Goal: Obtain resource: Obtain resource

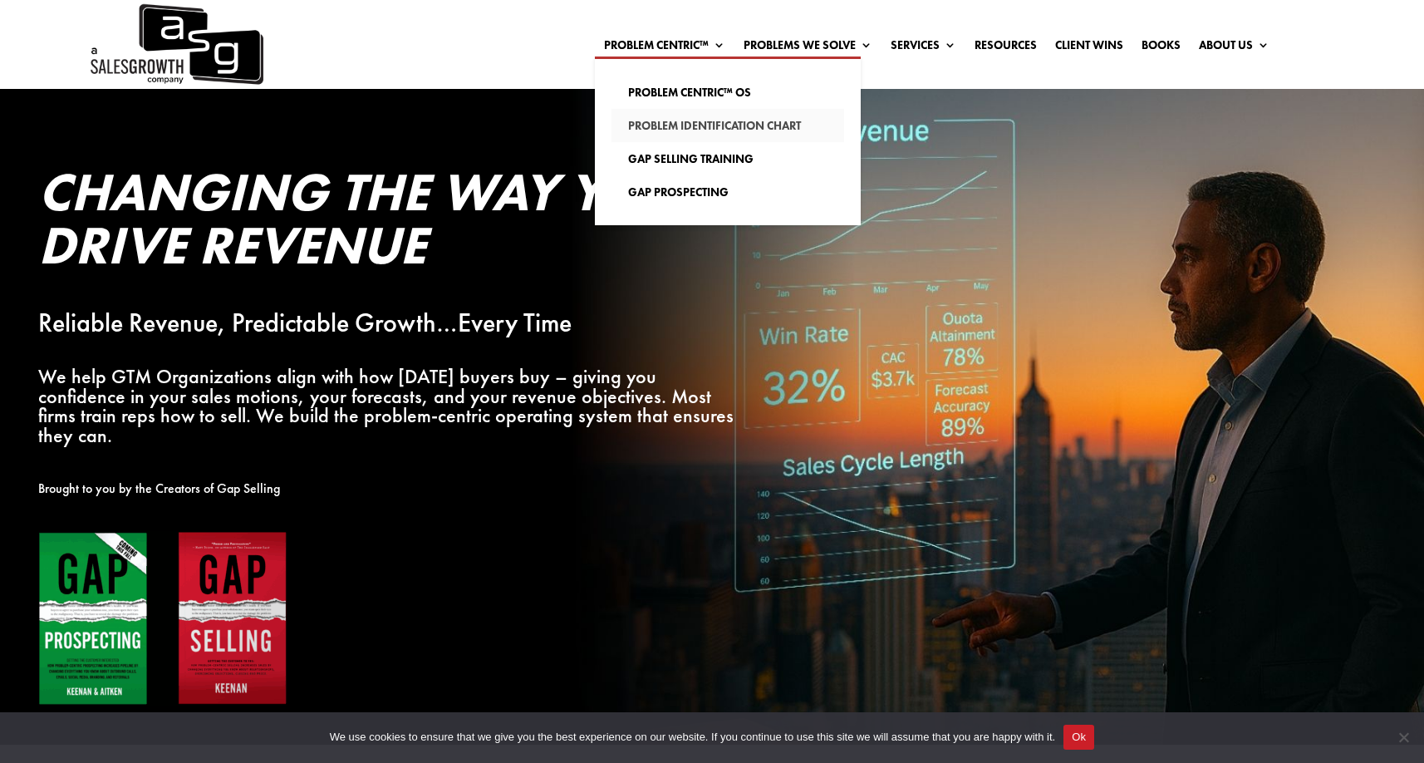
click at [743, 124] on link "Problem Identification Chart" at bounding box center [727, 125] width 233 height 33
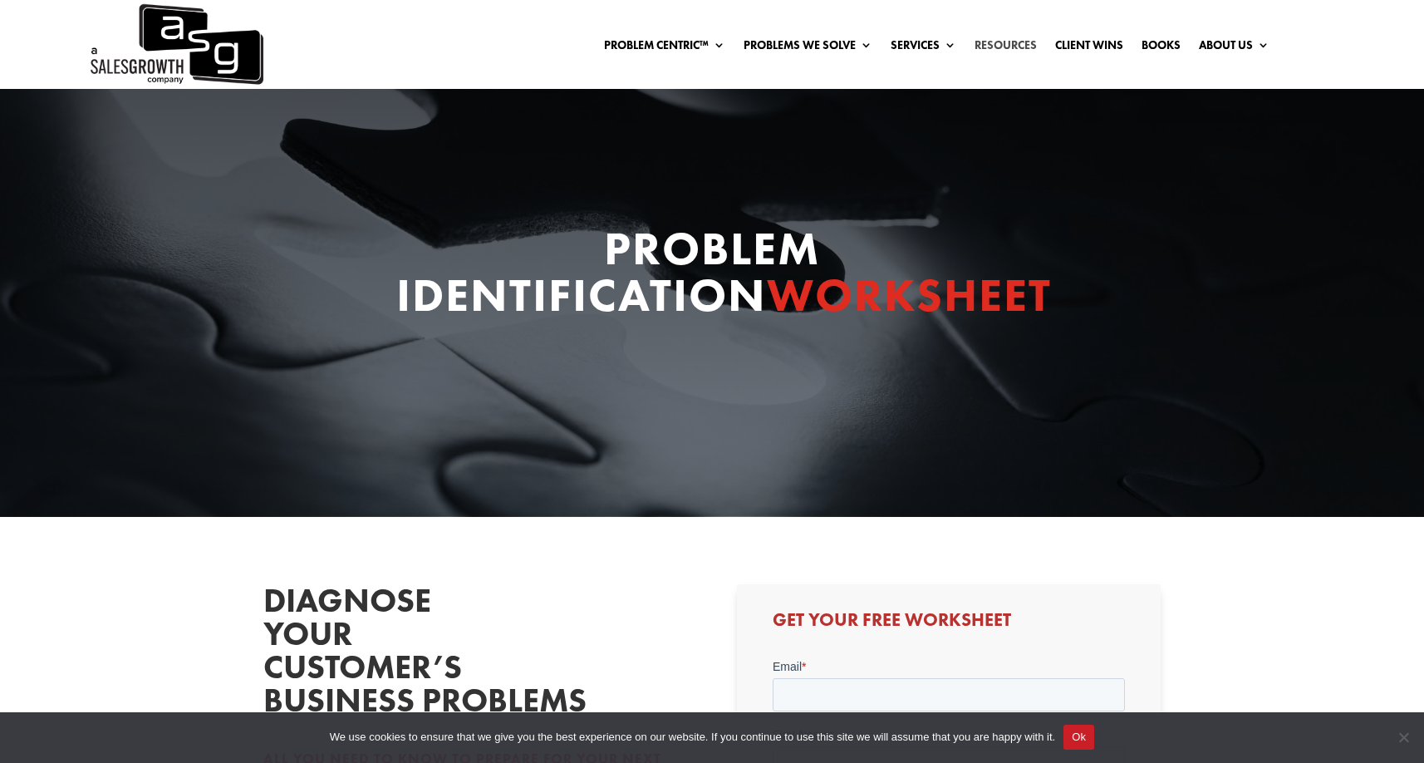
click at [1017, 41] on link "Resources" at bounding box center [1006, 48] width 62 height 18
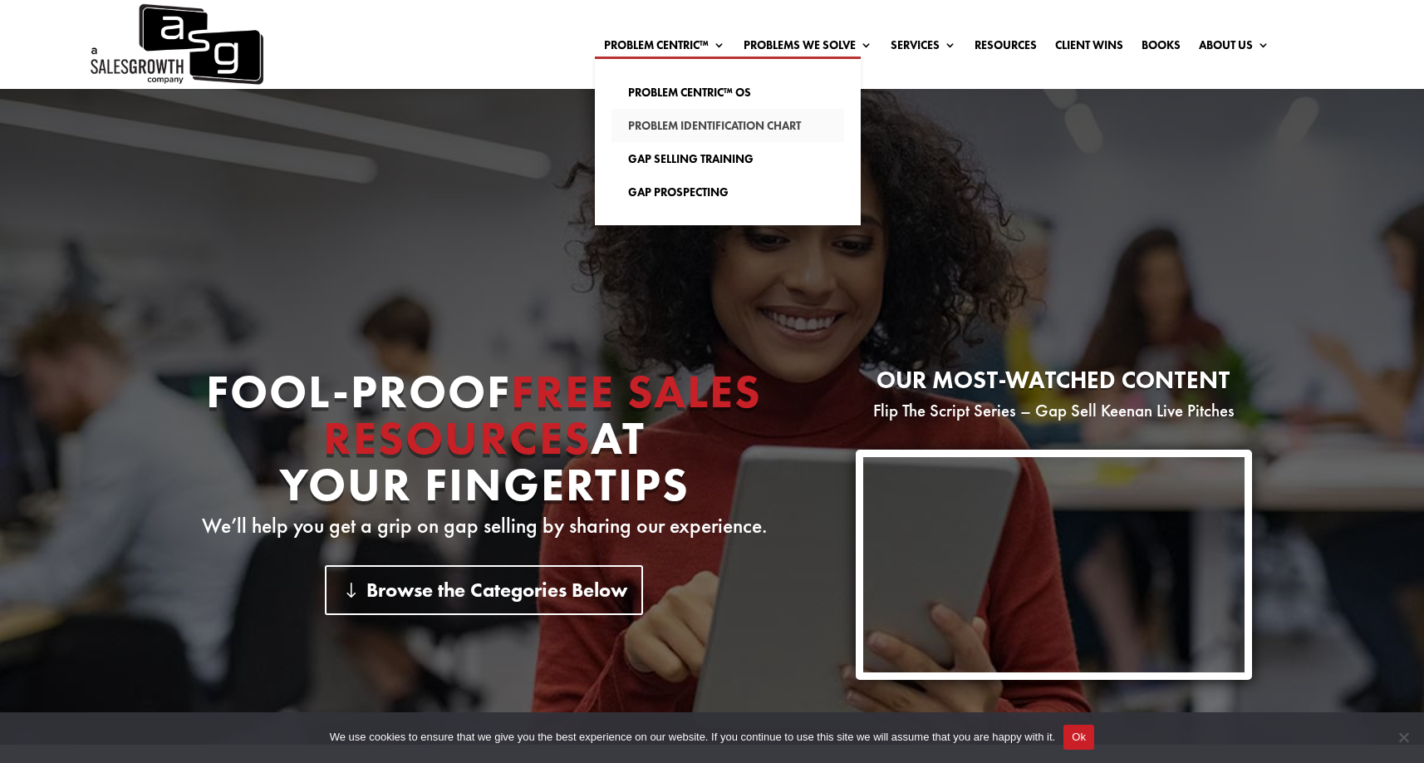
click at [690, 135] on link "Problem Identification Chart" at bounding box center [727, 125] width 233 height 33
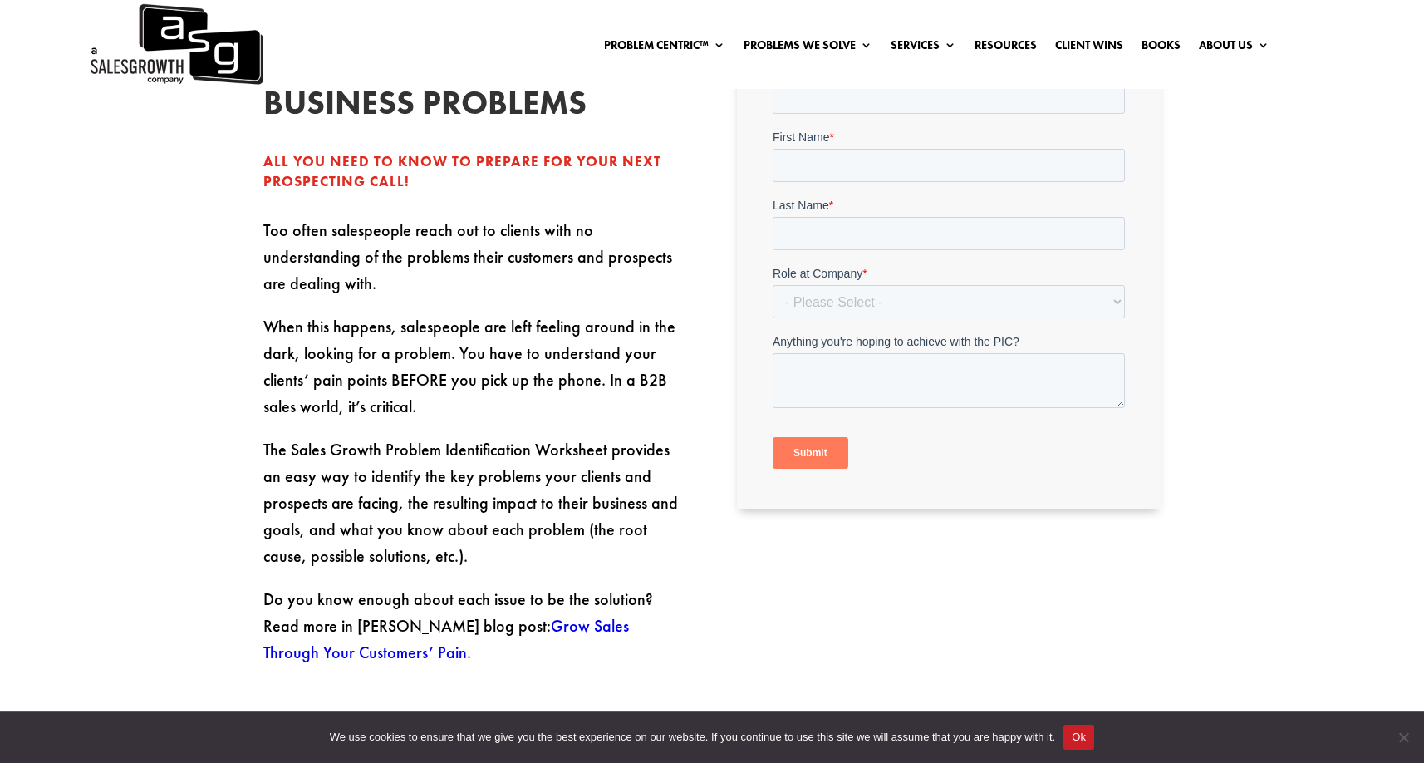
scroll to position [587, 0]
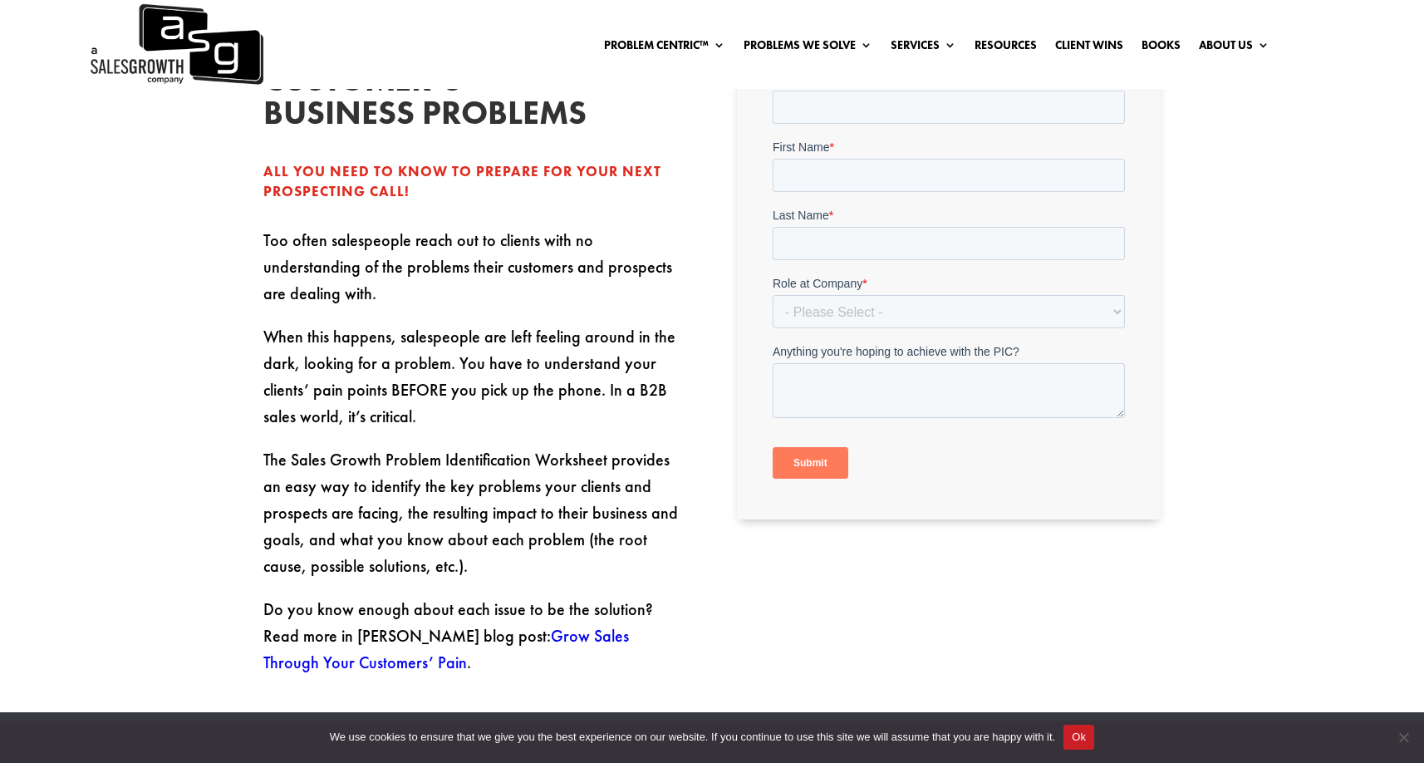
click at [1094, 737] on button "Ok" at bounding box center [1078, 736] width 31 height 25
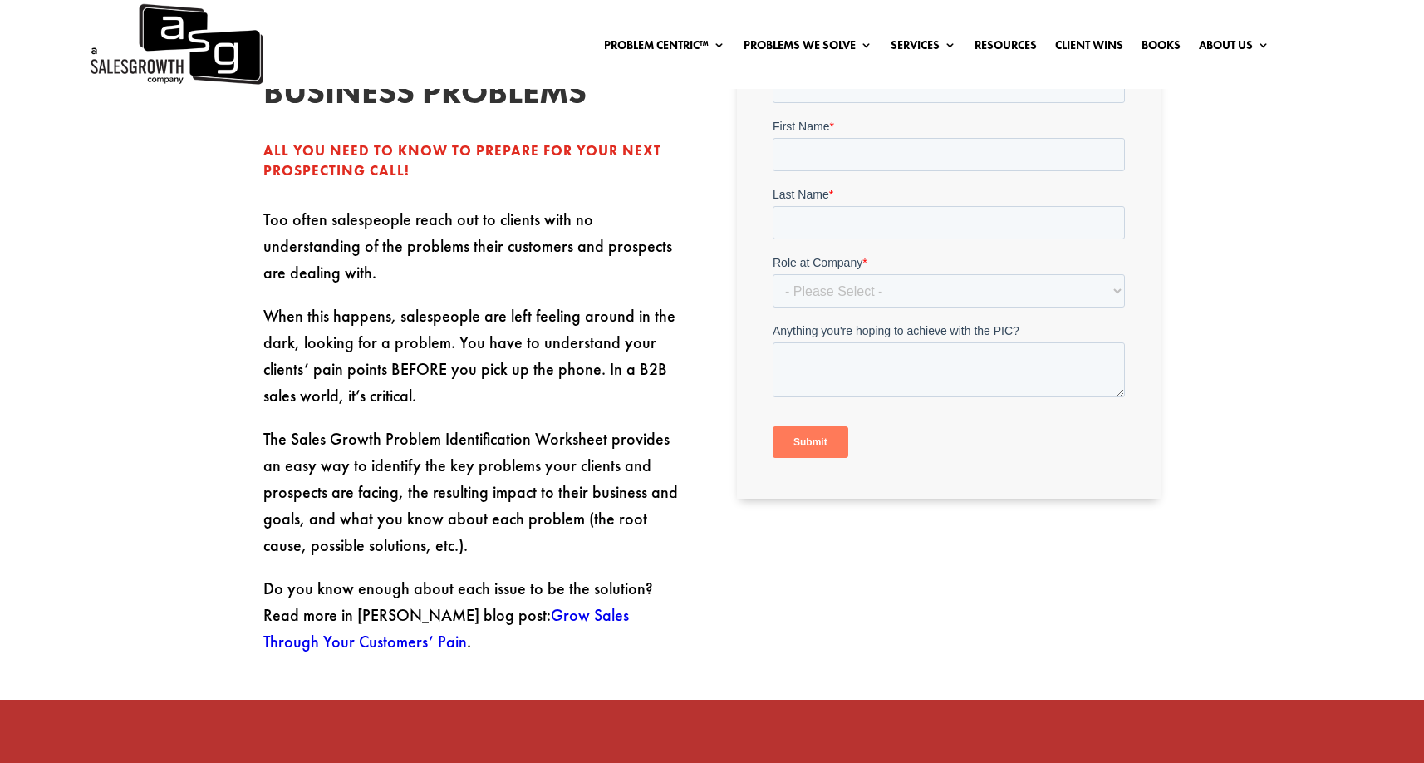
scroll to position [0, 0]
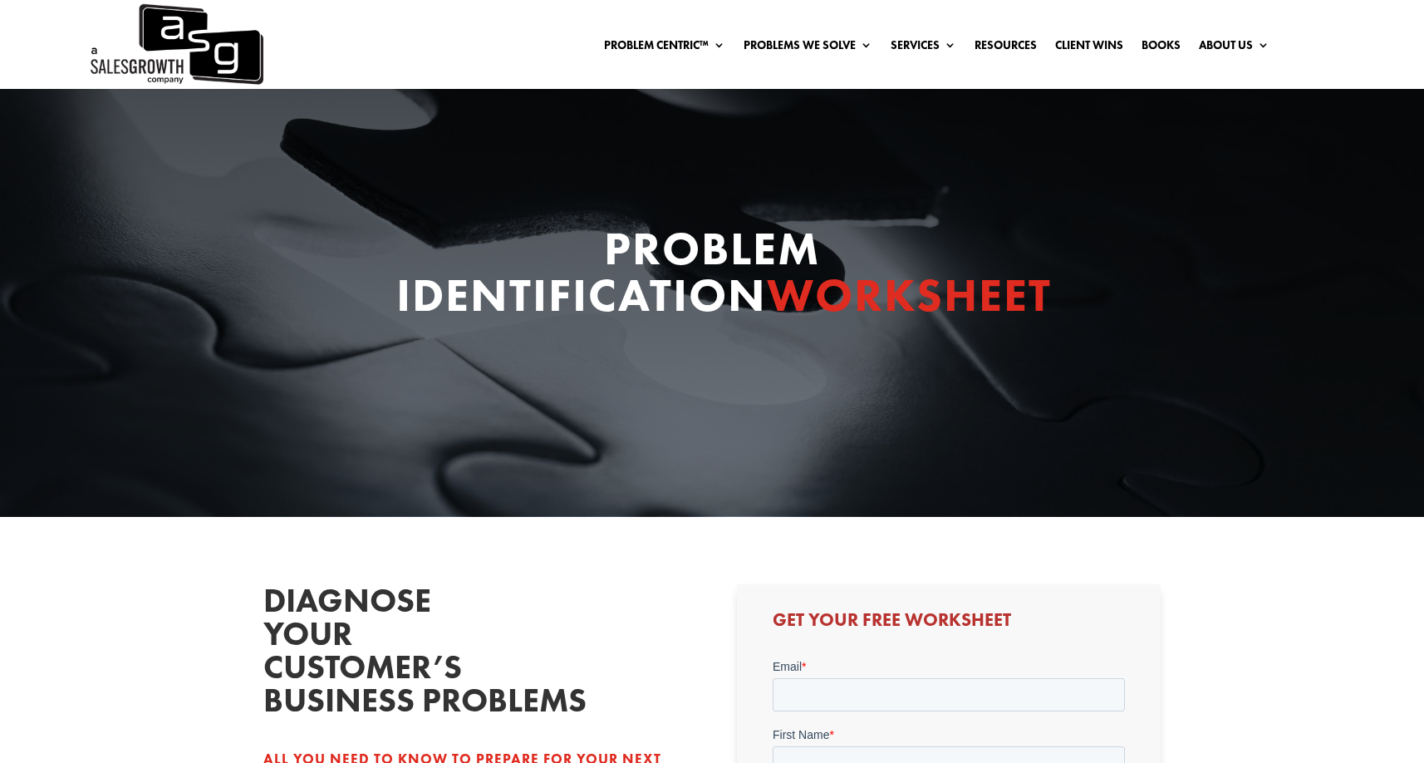
click at [199, 47] on img at bounding box center [175, 44] width 175 height 89
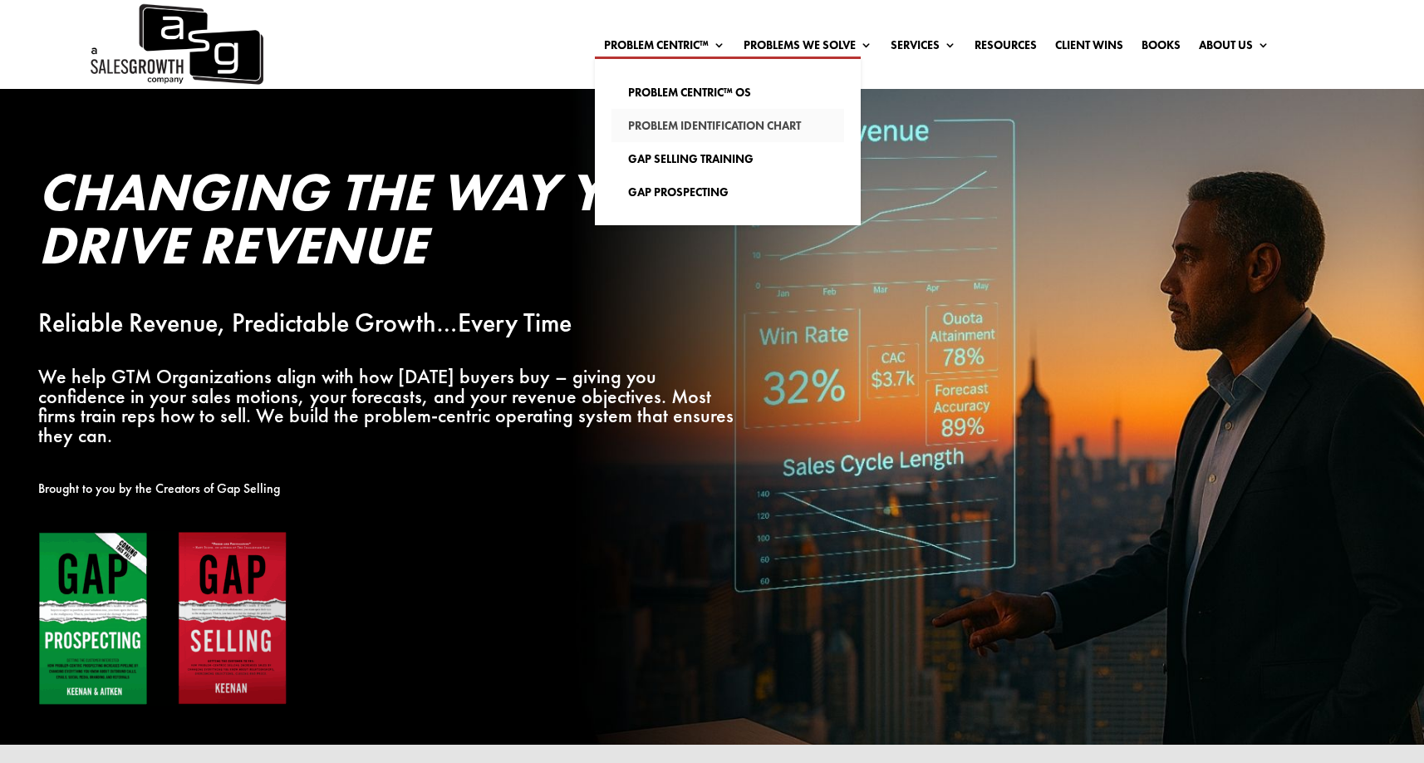
click at [693, 123] on link "Problem Identification Chart" at bounding box center [727, 125] width 233 height 33
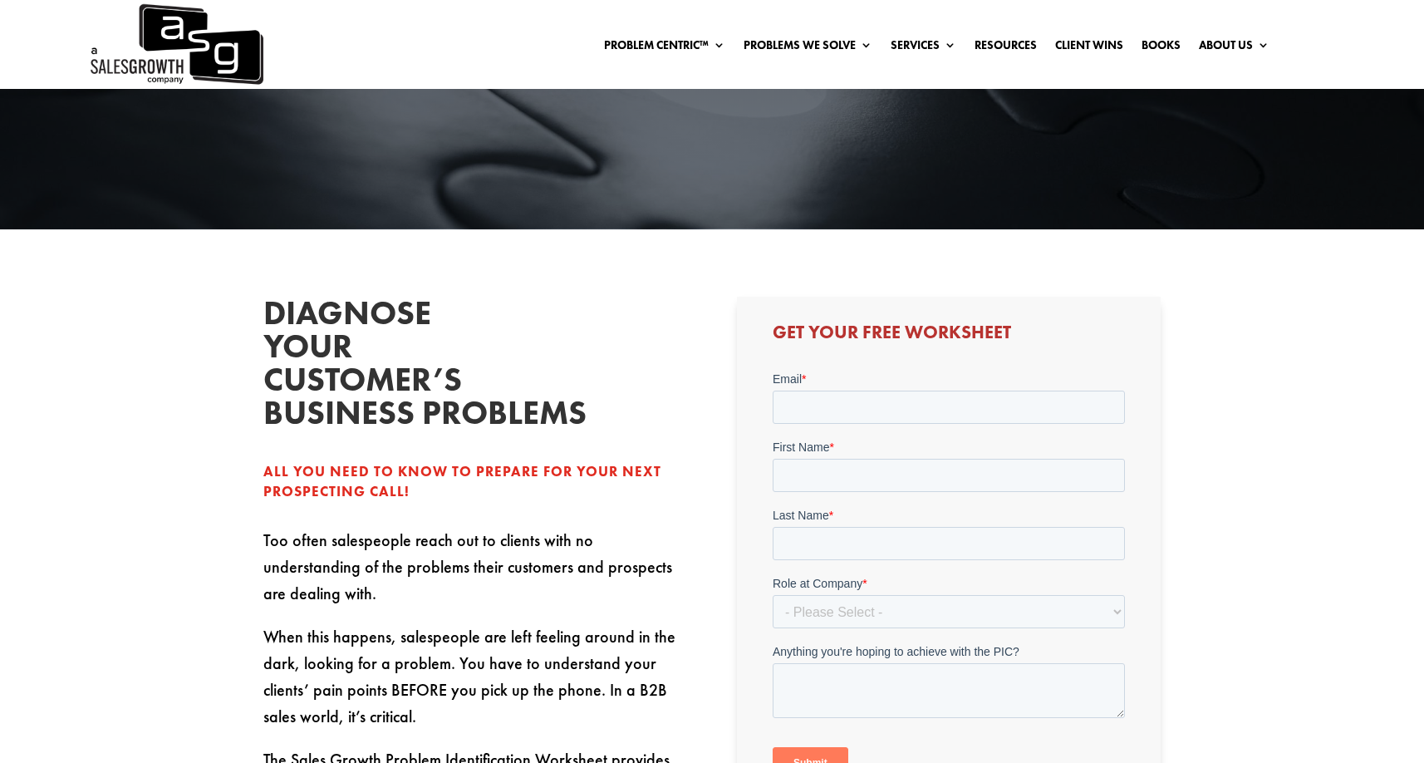
scroll to position [572, 0]
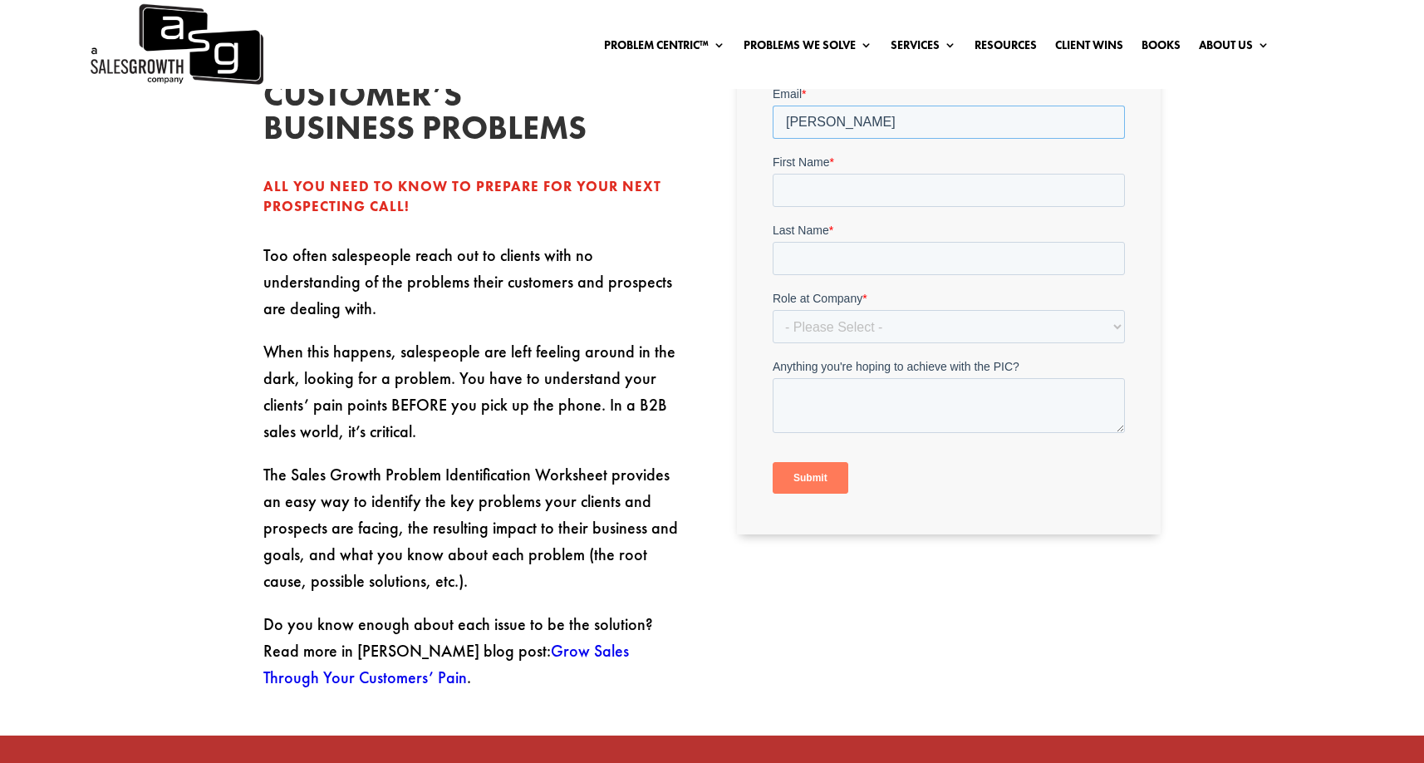
type input "[PERSON_NAME]@[PERSON_NAME]"
type input "[PERSON_NAME][EMAIL_ADDRESS][DOMAIN_NAME]"
type input "[PERSON_NAME]"
type input "Ryerson"
select select "Individual Contributor (AE, SDR, CSM, etc)"
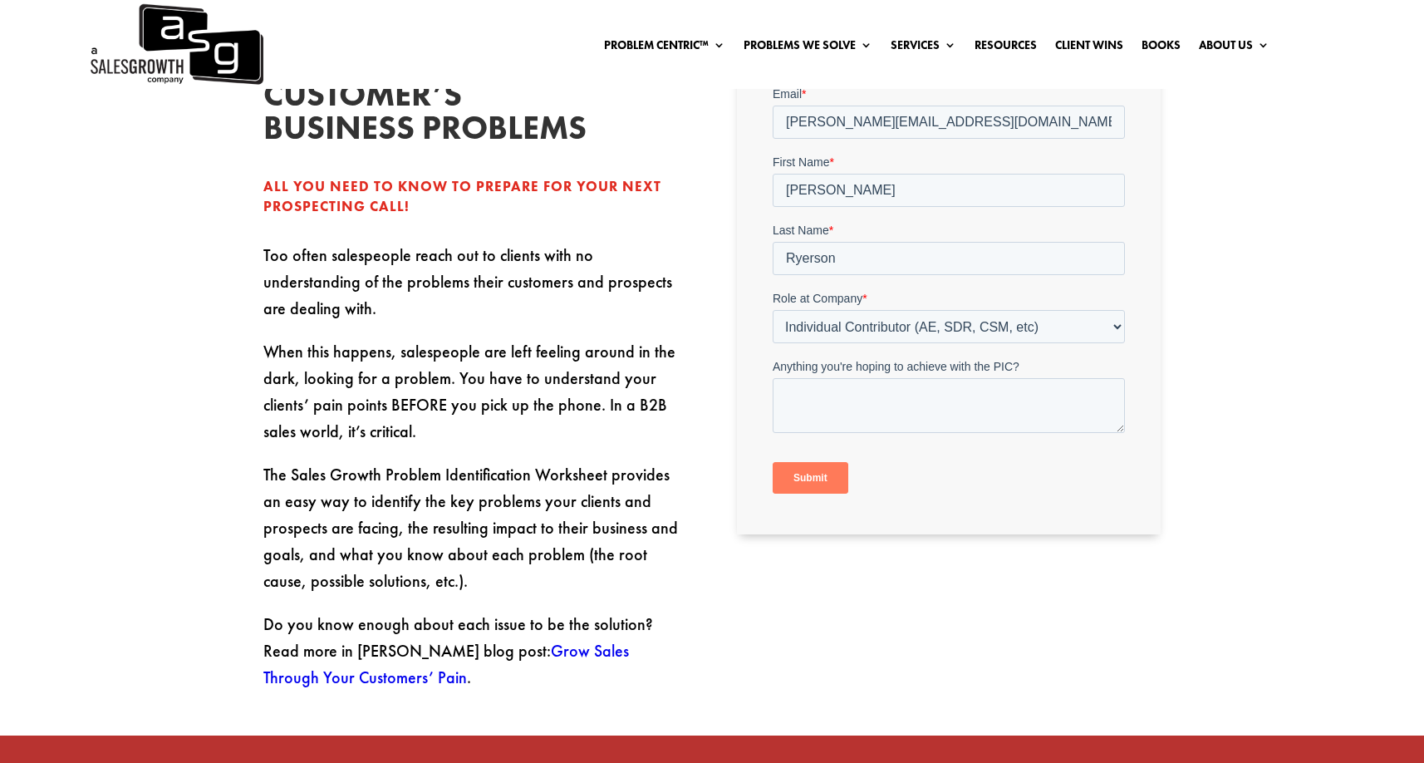
click at [804, 482] on input "Submit" at bounding box center [810, 477] width 76 height 32
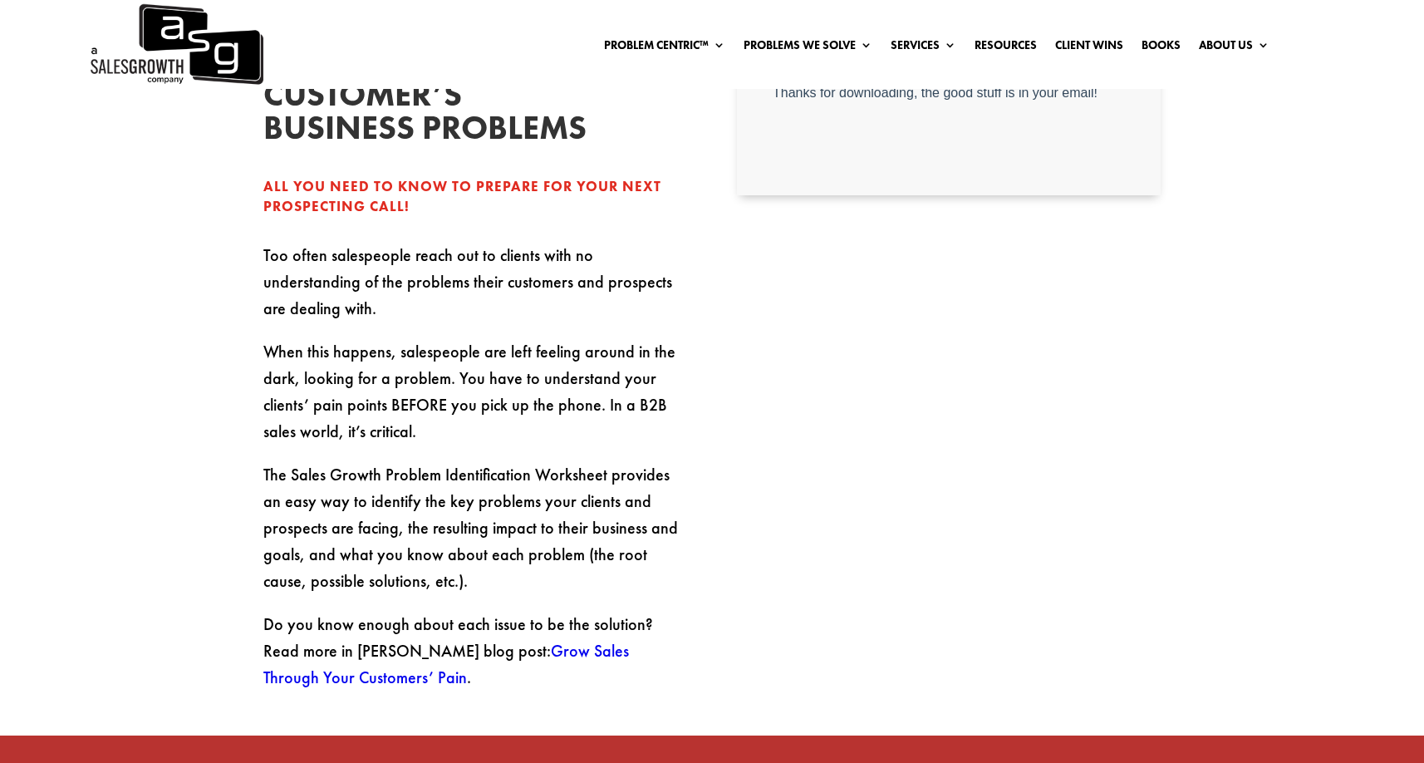
scroll to position [285, 0]
